Goal: Task Accomplishment & Management: Manage account settings

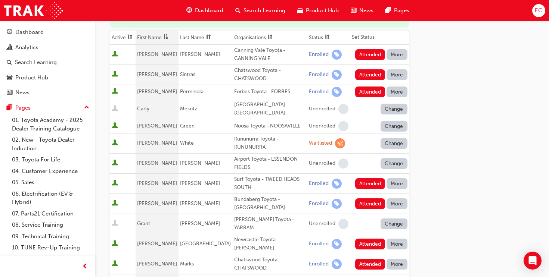
scroll to position [104, 0]
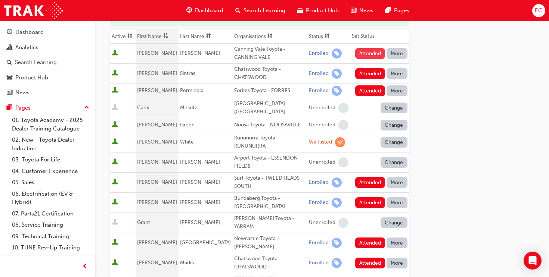
click at [366, 55] on button "Attended" at bounding box center [370, 53] width 30 height 11
click at [364, 71] on button "Attended" at bounding box center [370, 73] width 30 height 11
click at [394, 184] on button "More" at bounding box center [397, 182] width 21 height 11
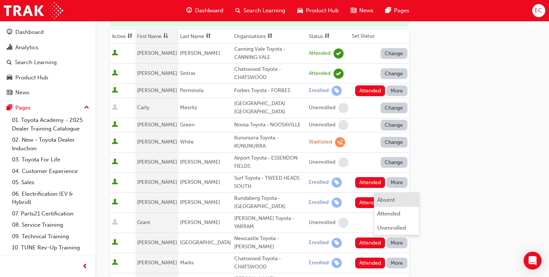
click at [394, 202] on div "Absent" at bounding box center [386, 200] width 18 height 9
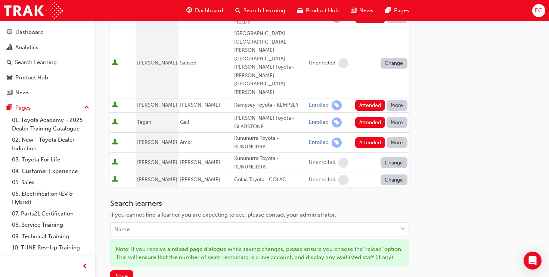
scroll to position [494, 0]
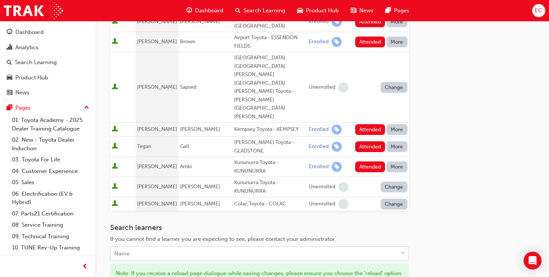
click at [241, 248] on div "Name" at bounding box center [254, 254] width 287 height 13
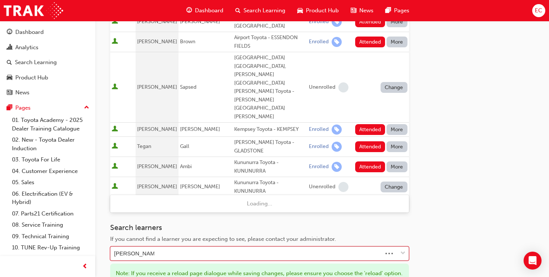
type input "[PERSON_NAME]"
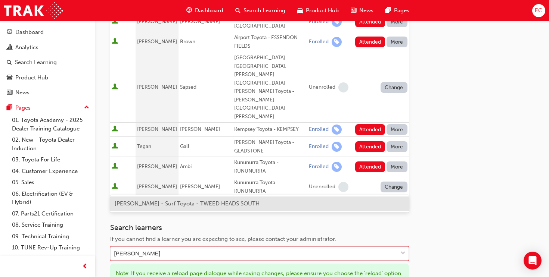
click at [214, 205] on span "[PERSON_NAME] - Surf Toyota - TWEED HEADS SOUTH" at bounding box center [187, 204] width 145 height 7
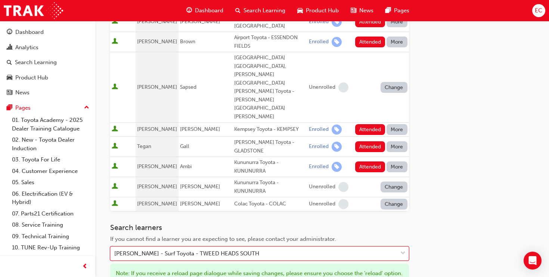
scroll to position [514, 0]
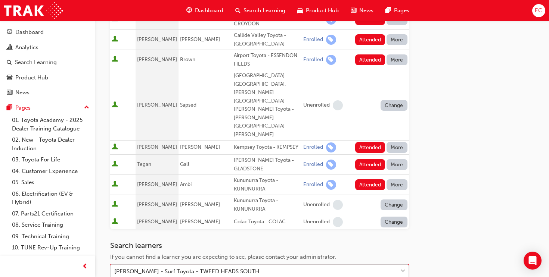
click at [280, 266] on div "[PERSON_NAME] - Surf Toyota - TWEED HEADS SOUTH" at bounding box center [254, 272] width 287 height 13
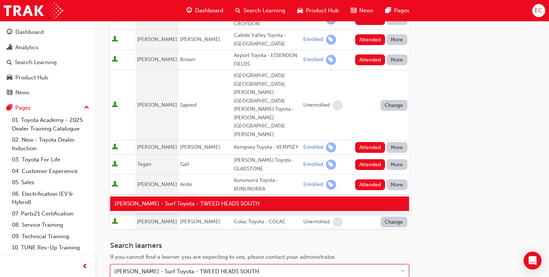
click at [264, 203] on div "[PERSON_NAME] - Surf Toyota - TWEED HEADS SOUTH" at bounding box center [259, 204] width 299 height 15
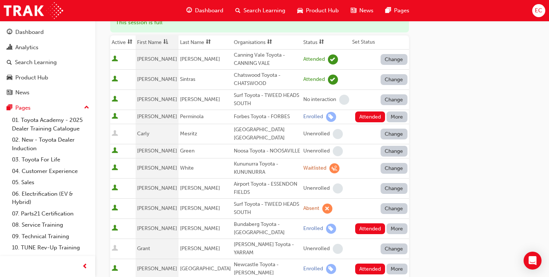
scroll to position [96, 0]
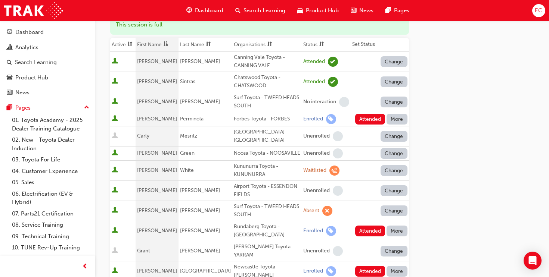
click at [395, 100] on button "Change" at bounding box center [394, 102] width 27 height 11
click at [391, 136] on div "Enrolled" at bounding box center [385, 134] width 22 height 9
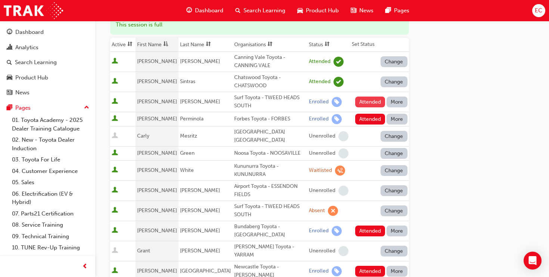
click at [372, 100] on button "Attended" at bounding box center [370, 102] width 30 height 11
click at [363, 121] on button "Attended" at bounding box center [370, 119] width 30 height 11
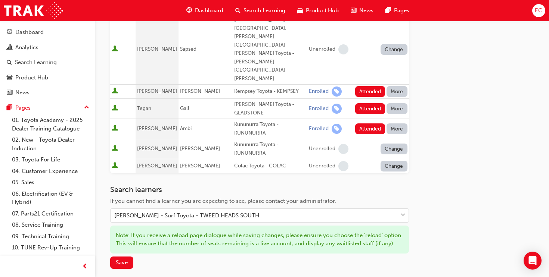
scroll to position [584, 0]
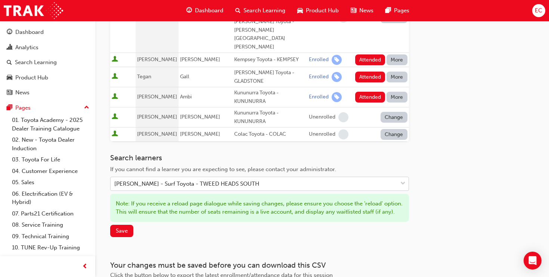
click at [257, 180] on div "[PERSON_NAME] - Surf Toyota - TWEED HEADS SOUTH" at bounding box center [186, 184] width 145 height 9
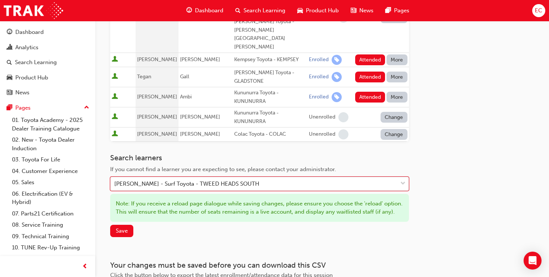
click at [257, 180] on div "[PERSON_NAME] - Surf Toyota - TWEED HEADS SOUTH" at bounding box center [186, 184] width 145 height 9
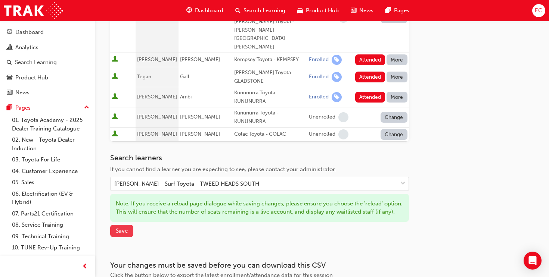
click at [117, 228] on span "Save" at bounding box center [122, 231] width 12 height 7
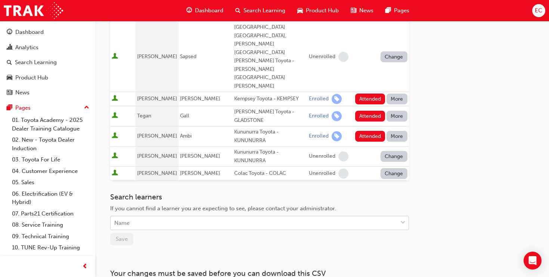
click at [178, 217] on div "Name" at bounding box center [254, 223] width 287 height 13
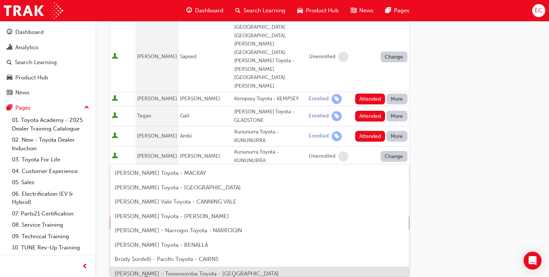
type input "Brody"
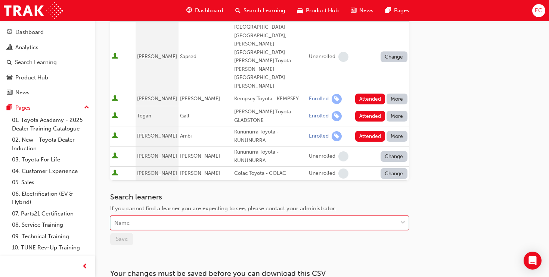
click at [207, 217] on div "Name" at bounding box center [254, 223] width 287 height 13
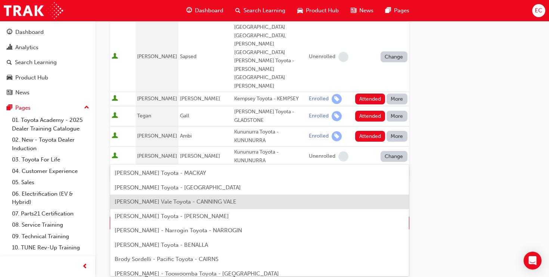
click at [210, 198] on div "[PERSON_NAME] Vale Toyota - CANNING VALE" at bounding box center [259, 202] width 299 height 15
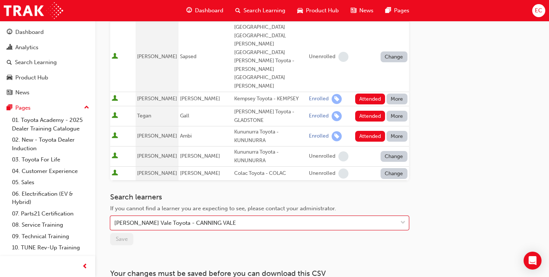
scroll to position [565, 0]
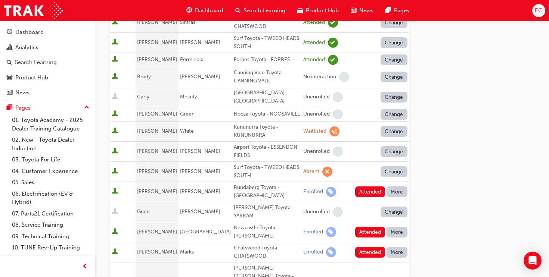
scroll to position [156, 0]
click at [391, 75] on button "Change" at bounding box center [394, 76] width 27 height 11
click at [390, 108] on div "Enrolled" at bounding box center [385, 108] width 22 height 9
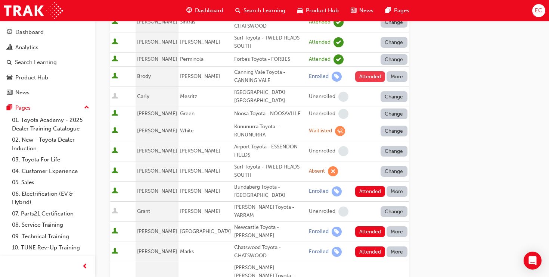
click at [362, 80] on button "Attended" at bounding box center [370, 76] width 30 height 11
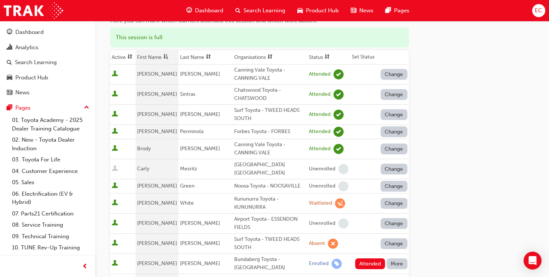
scroll to position [180, 0]
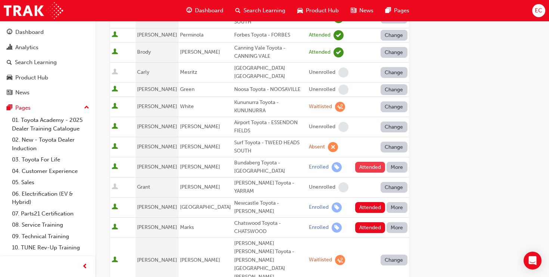
click at [373, 167] on button "Attended" at bounding box center [370, 167] width 30 height 11
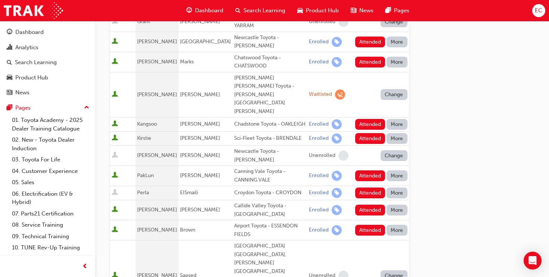
scroll to position [346, 0]
click at [364, 36] on button "Attended" at bounding box center [370, 41] width 30 height 11
click at [366, 56] on button "Attended" at bounding box center [370, 61] width 30 height 11
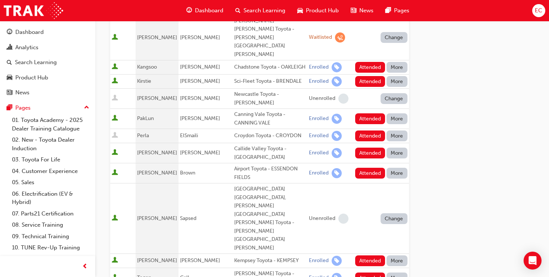
scroll to position [405, 0]
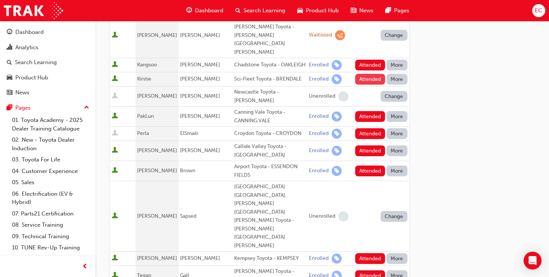
click at [376, 74] on button "Attended" at bounding box center [370, 79] width 30 height 11
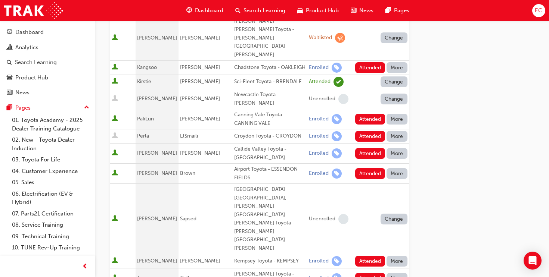
scroll to position [406, 0]
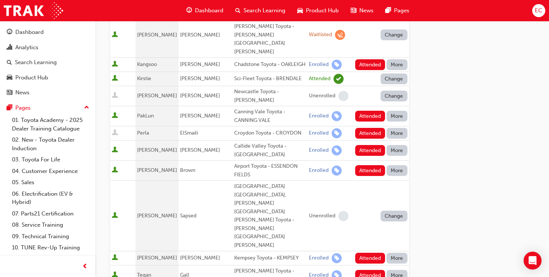
click at [398, 59] on button "More" at bounding box center [397, 64] width 21 height 11
click at [456, 65] on div "Go to session detail page Manage attendance for Toyota For Life In Action - Vir…" at bounding box center [322, 54] width 424 height 879
click at [404, 59] on button "More" at bounding box center [397, 64] width 21 height 11
click at [405, 54] on div "Absent" at bounding box center [396, 54] width 39 height 9
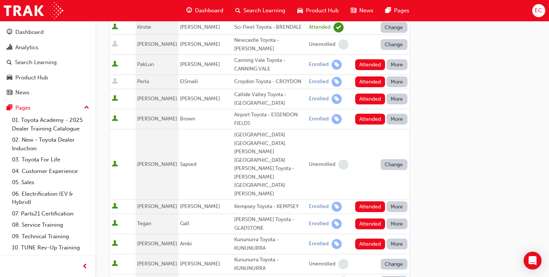
scroll to position [460, 0]
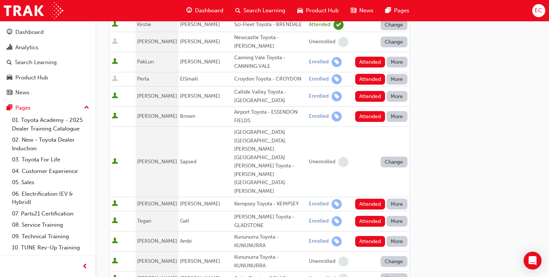
click at [400, 57] on button "More" at bounding box center [397, 62] width 21 height 11
click at [399, 52] on div "Absent" at bounding box center [396, 54] width 39 height 9
click at [400, 74] on button "More" at bounding box center [397, 79] width 21 height 11
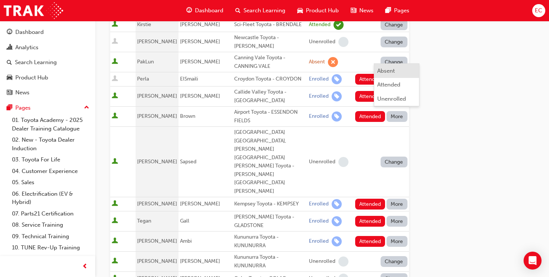
click at [400, 69] on div "Absent" at bounding box center [396, 71] width 39 height 9
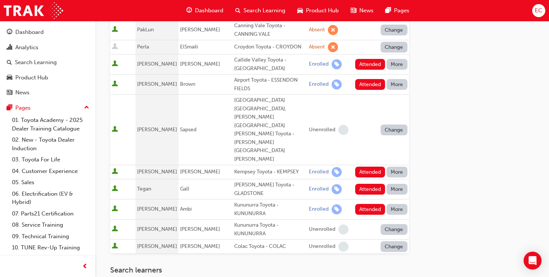
scroll to position [493, 0]
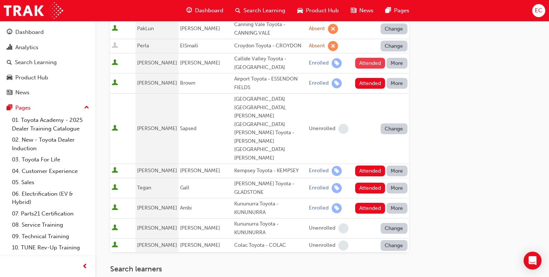
click at [359, 58] on button "Attended" at bounding box center [370, 63] width 30 height 11
click at [363, 78] on button "Attended" at bounding box center [370, 83] width 30 height 11
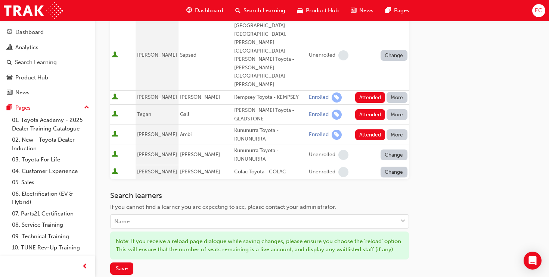
scroll to position [566, 0]
click at [361, 93] on button "Attended" at bounding box center [370, 98] width 30 height 11
click at [364, 110] on button "Attended" at bounding box center [370, 115] width 30 height 11
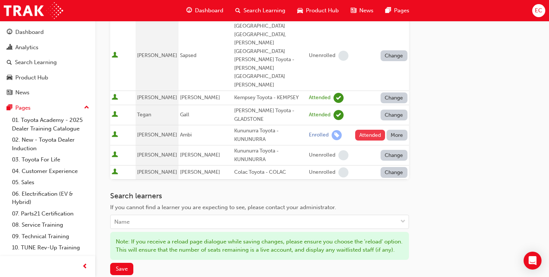
click at [366, 130] on button "Attended" at bounding box center [370, 135] width 30 height 11
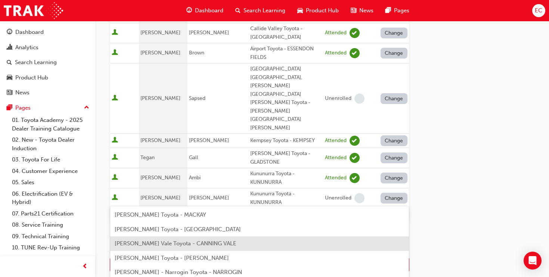
scroll to position [567, 0]
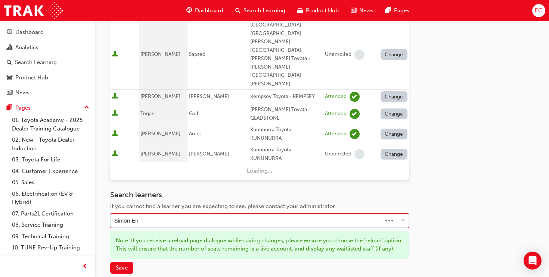
type input "[PERSON_NAME]"
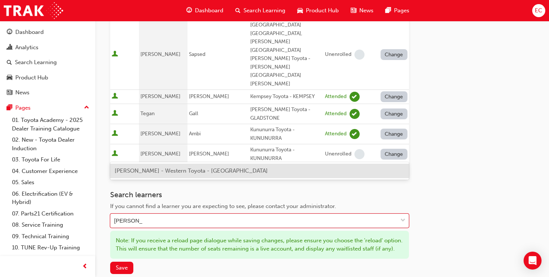
click at [176, 173] on span "[PERSON_NAME] - Western Toyota - [GEOGRAPHIC_DATA]" at bounding box center [191, 171] width 153 height 7
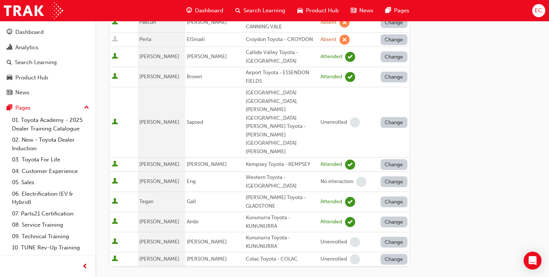
scroll to position [501, 0]
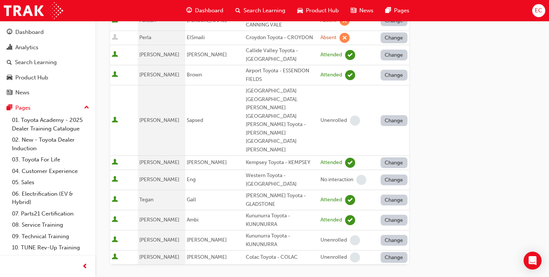
click at [385, 175] on button "Change" at bounding box center [394, 180] width 27 height 11
click at [387, 139] on div "Enrolled" at bounding box center [385, 140] width 22 height 9
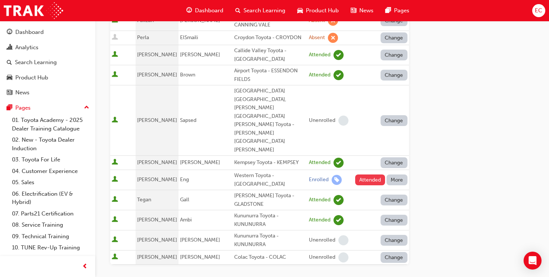
click at [367, 175] on button "Attended" at bounding box center [370, 180] width 30 height 11
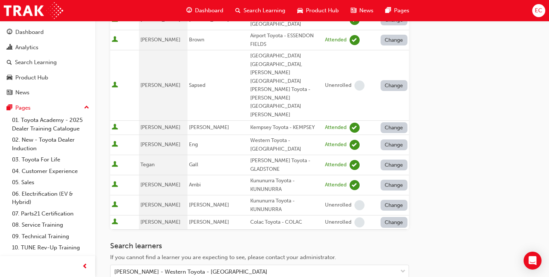
scroll to position [618, 0]
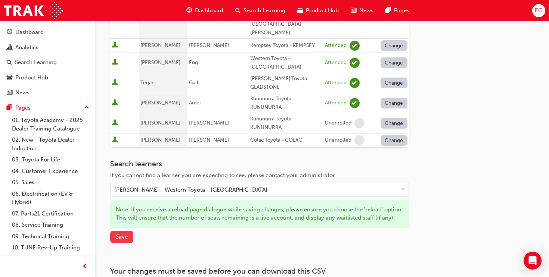
click at [122, 234] on span "Save" at bounding box center [122, 237] width 12 height 7
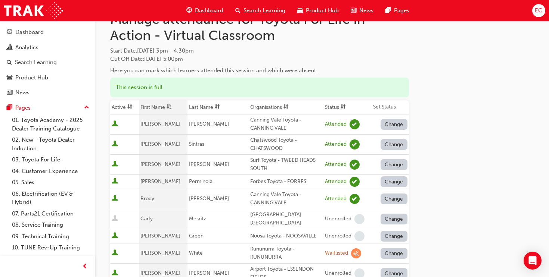
scroll to position [0, 0]
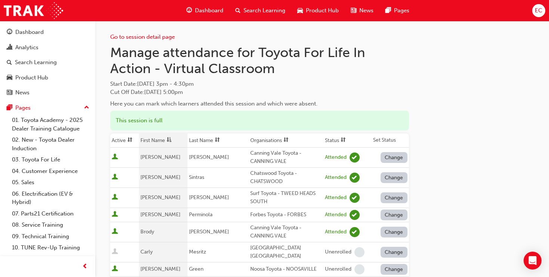
click at [323, 142] on th "Status" at bounding box center [347, 141] width 48 height 14
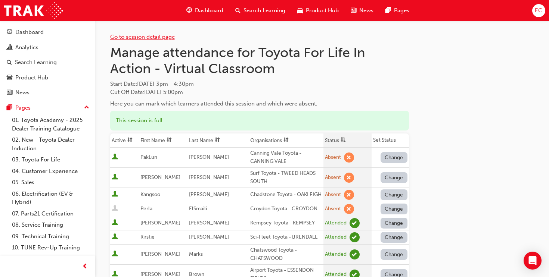
click at [134, 37] on link "Go to session detail page" at bounding box center [142, 37] width 65 height 7
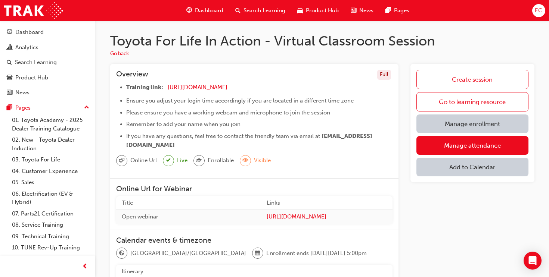
click at [198, 11] on span "Dashboard" at bounding box center [209, 10] width 28 height 9
